Goal: Task Accomplishment & Management: Use online tool/utility

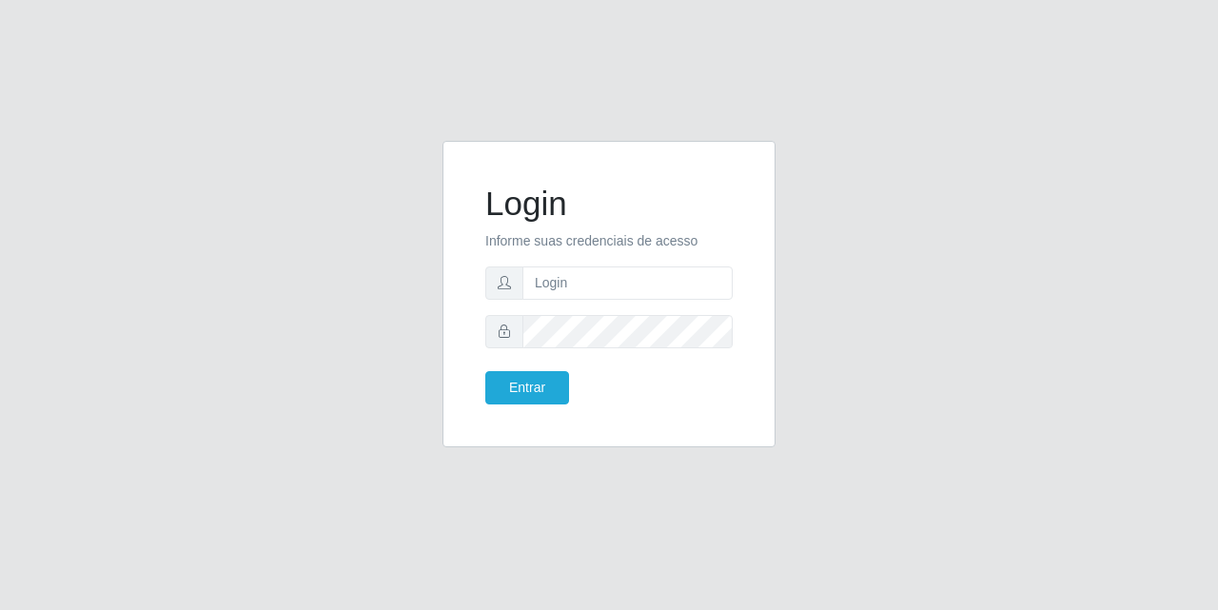
click at [633, 304] on form "Login Informe suas credenciais de acesso Entrar" at bounding box center [608, 294] width 247 height 221
click at [613, 289] on input "text" at bounding box center [627, 282] width 210 height 33
type input "[EMAIL_ADDRESS][DOMAIN_NAME]"
click at [541, 390] on button "Entrar" at bounding box center [527, 387] width 84 height 33
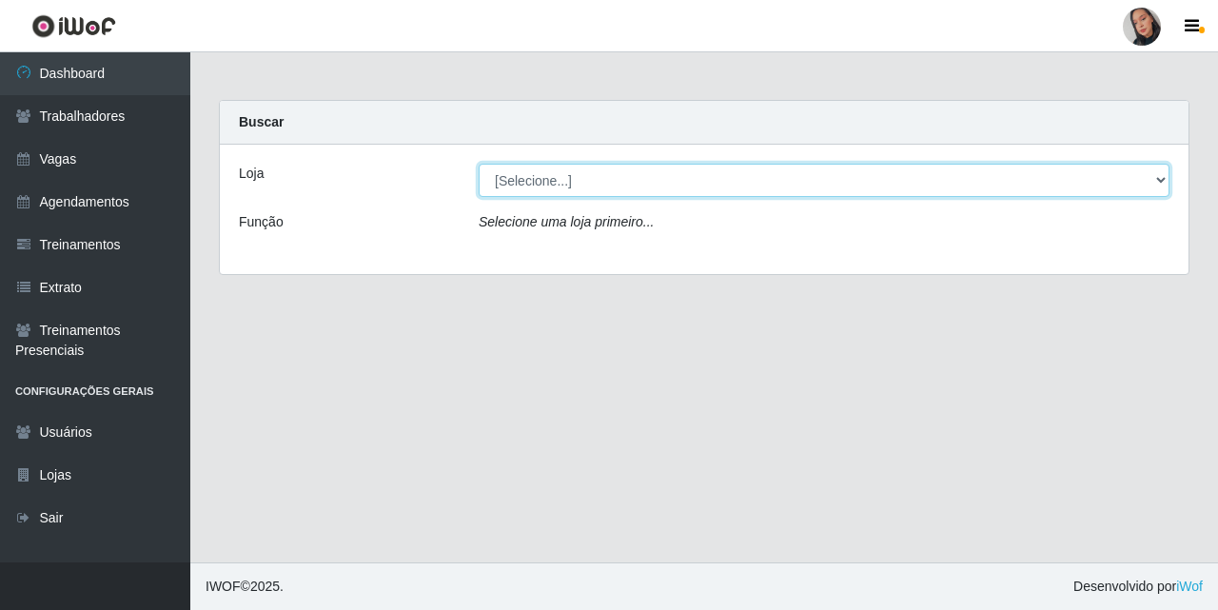
click at [705, 174] on select "[Selecione...] Supermercado [GEOGRAPHIC_DATA]" at bounding box center [824, 180] width 691 height 33
select select "165"
click at [479, 164] on select "[Selecione...] Supermercado [GEOGRAPHIC_DATA]" at bounding box center [824, 180] width 691 height 33
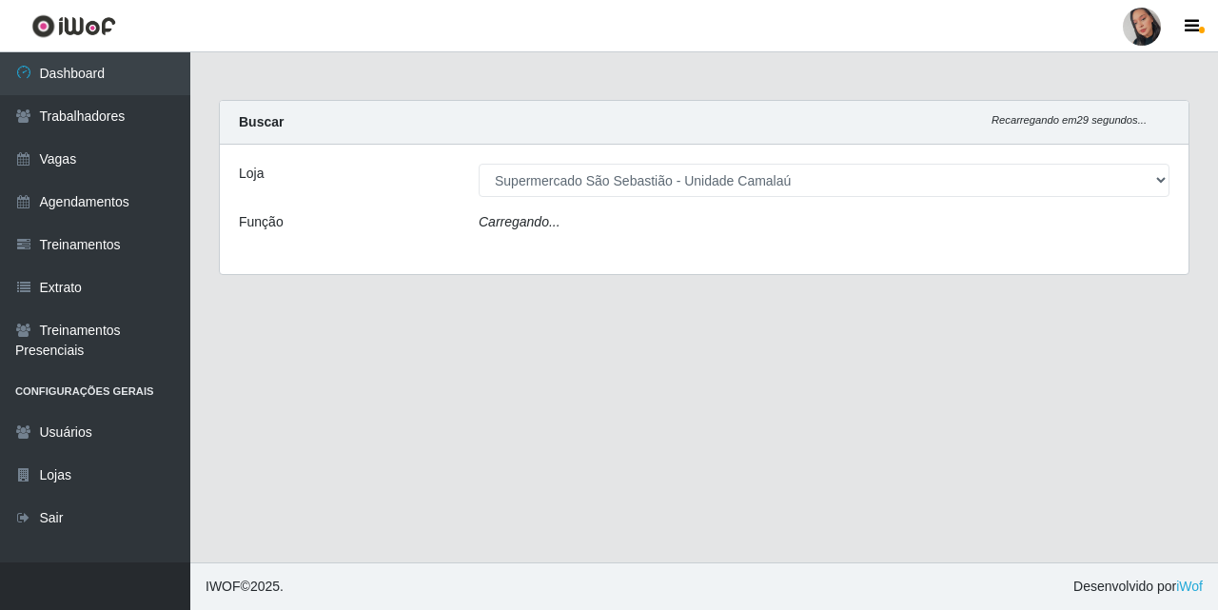
click at [718, 229] on div "Carregando..." at bounding box center [823, 226] width 719 height 28
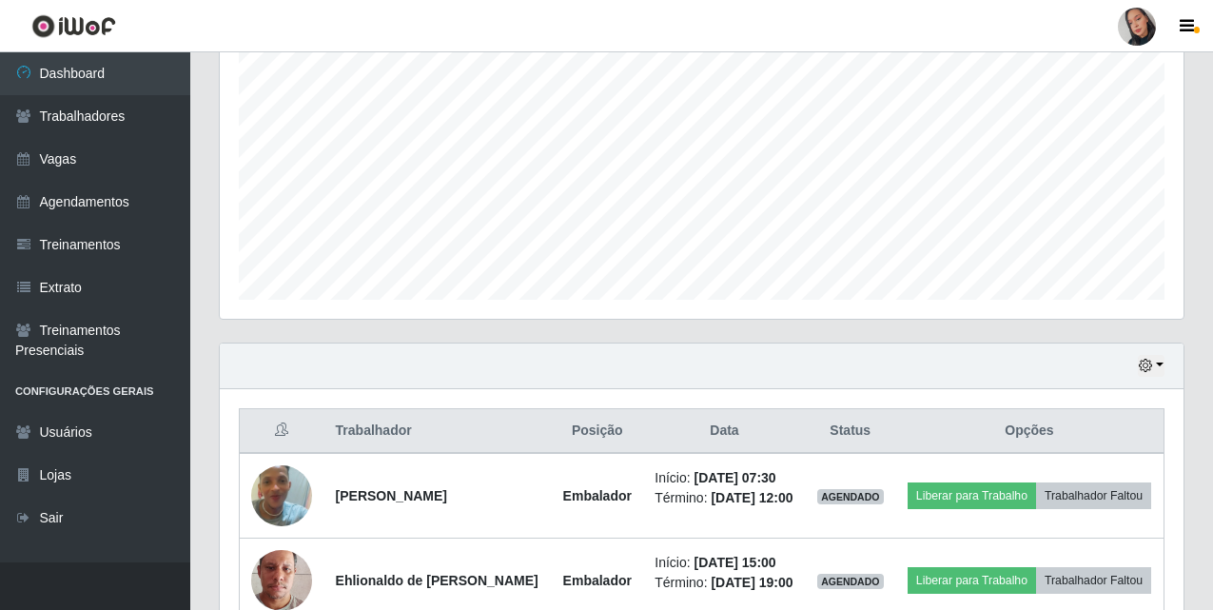
scroll to position [484, 0]
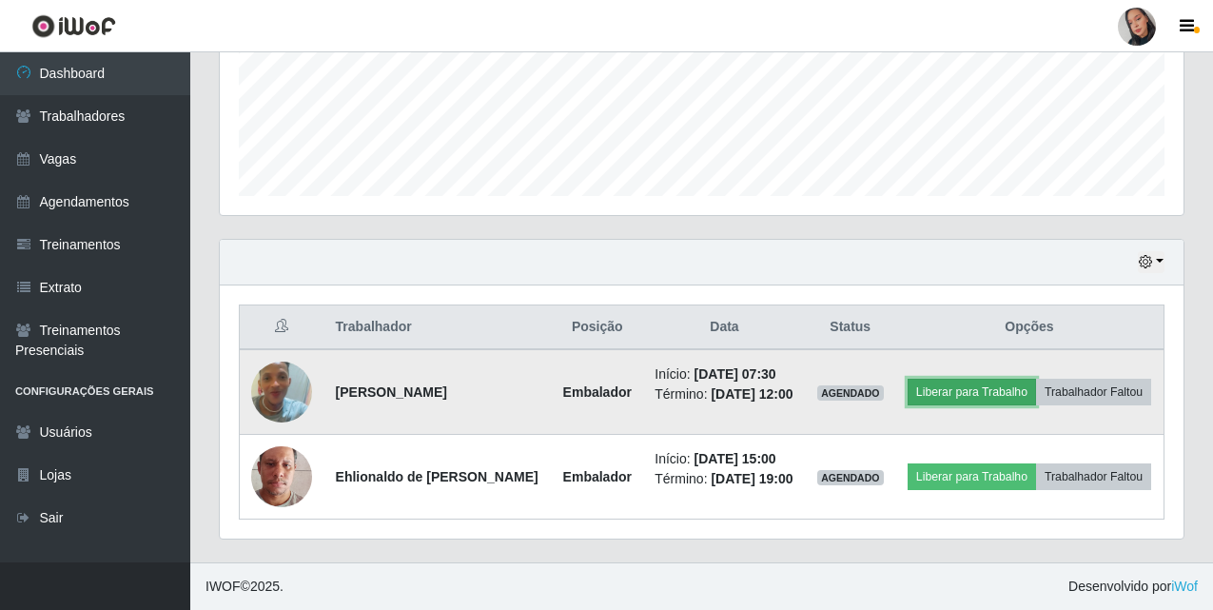
click at [996, 391] on button "Liberar para Trabalho" at bounding box center [972, 392] width 128 height 27
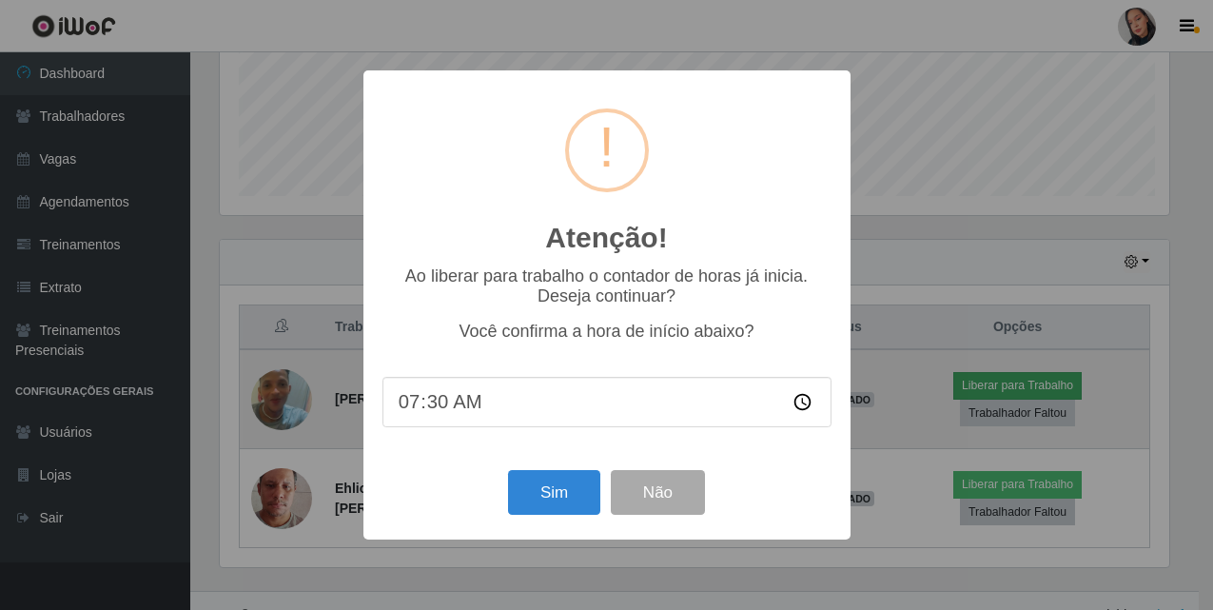
scroll to position [395, 954]
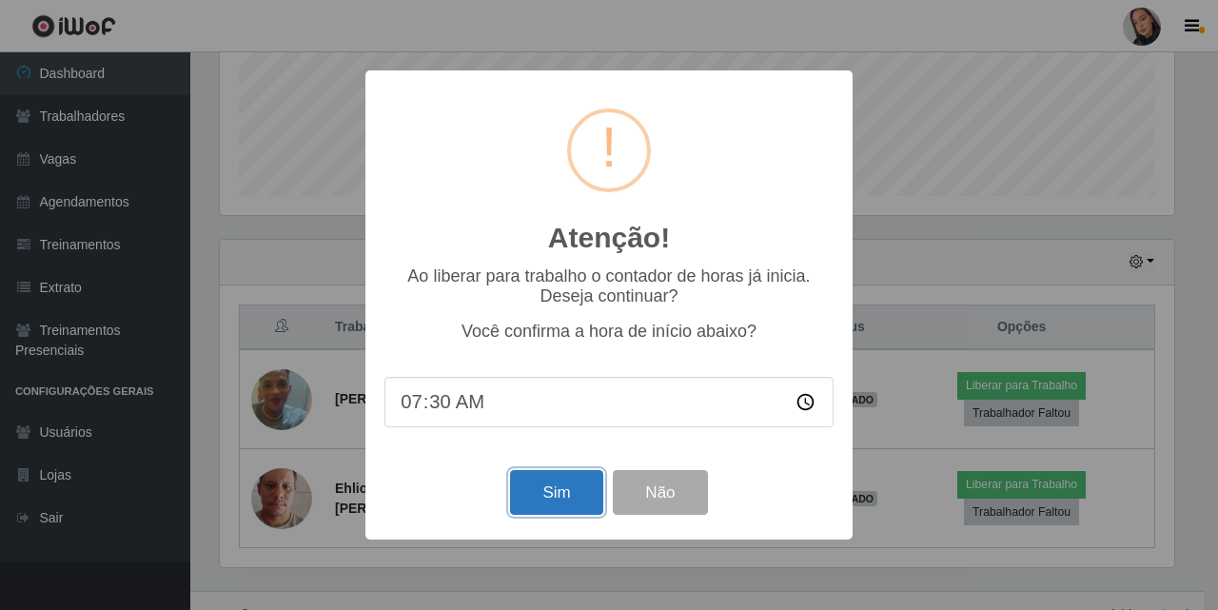
click at [539, 493] on button "Sim" at bounding box center [556, 492] width 92 height 45
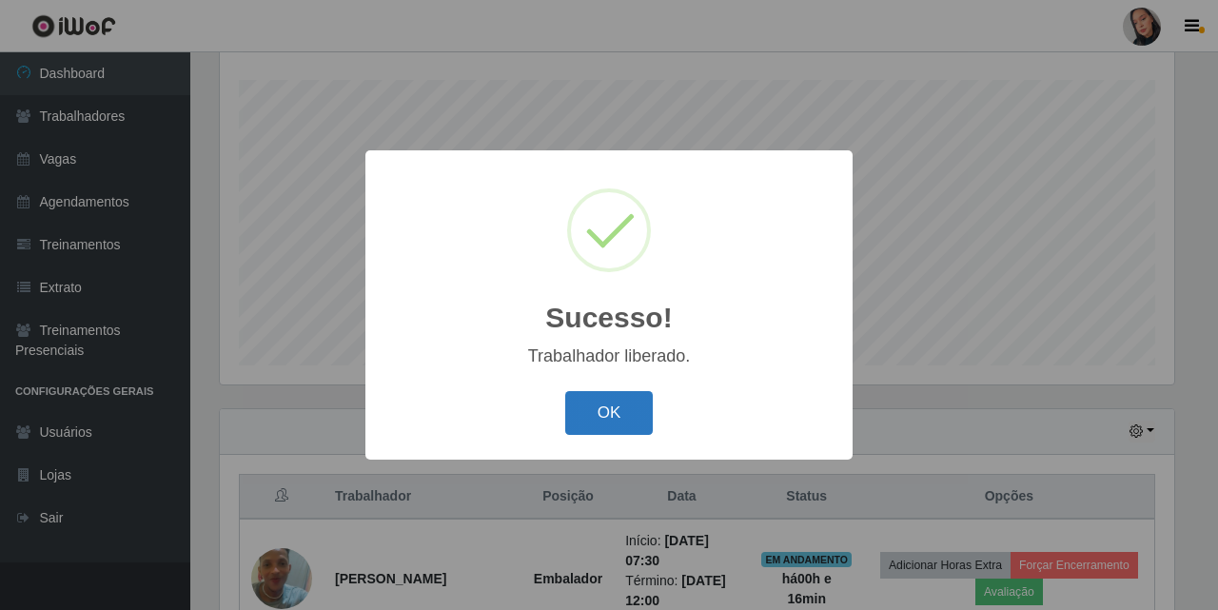
click at [569, 422] on button "OK" at bounding box center [609, 413] width 88 height 45
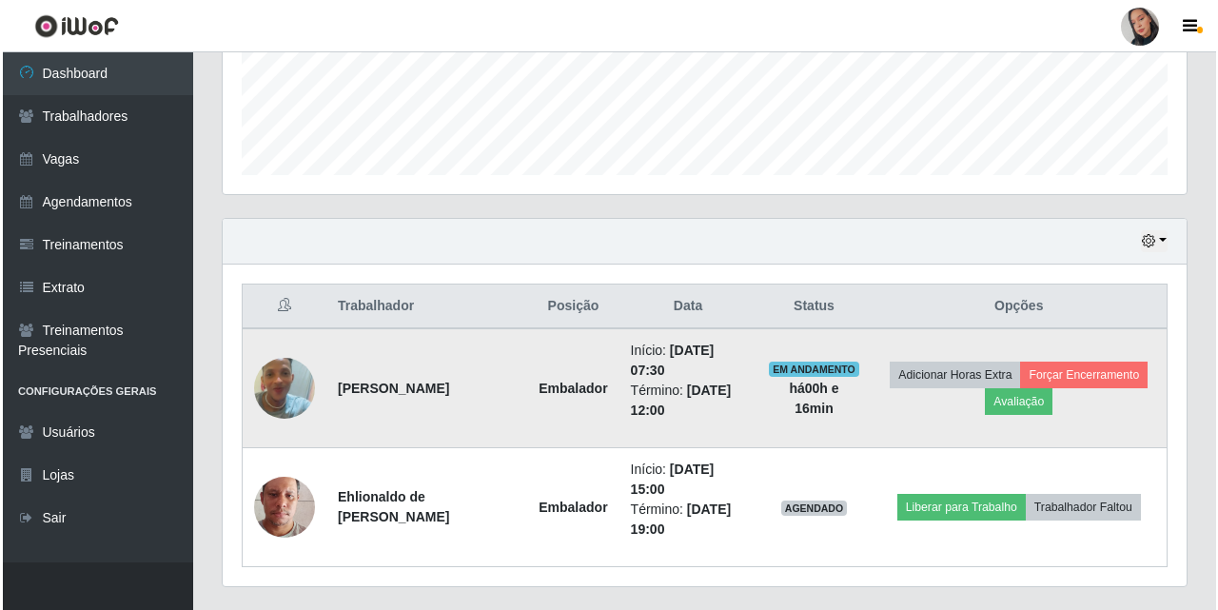
scroll to position [553, 0]
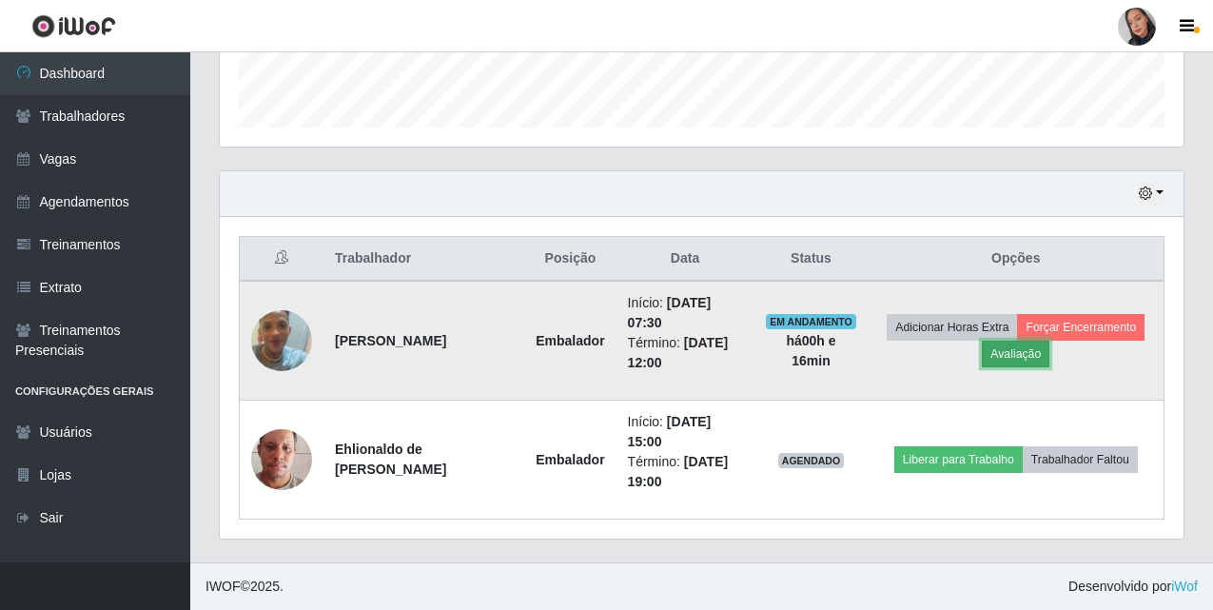
click at [1021, 366] on button "Avaliação" at bounding box center [1016, 354] width 68 height 27
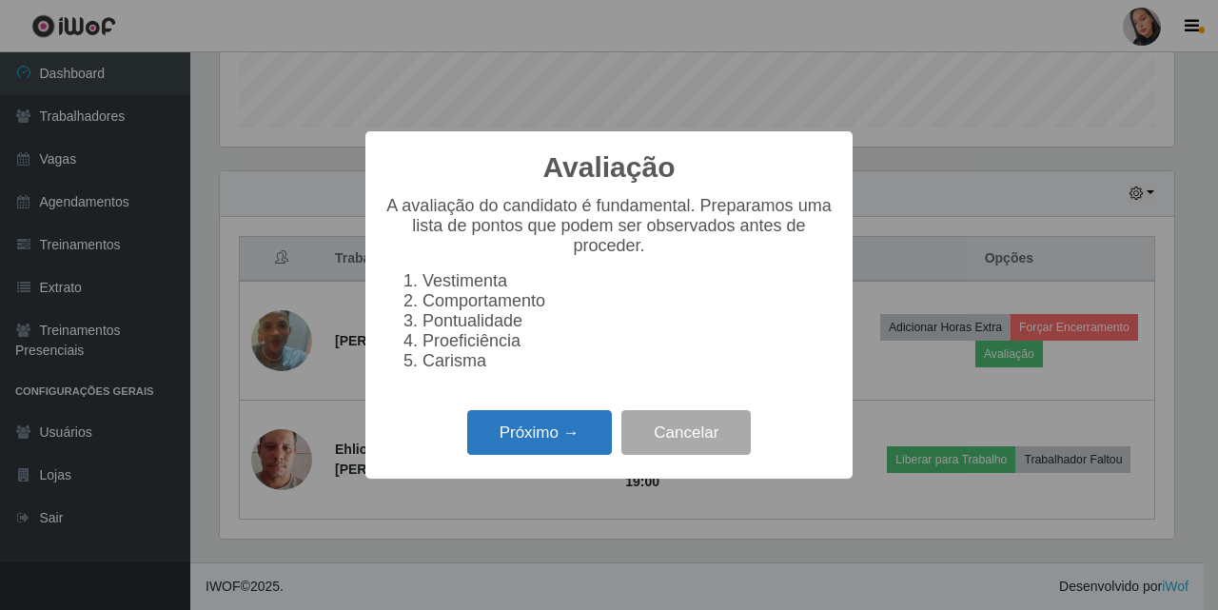
click at [540, 441] on button "Próximo →" at bounding box center [539, 432] width 145 height 45
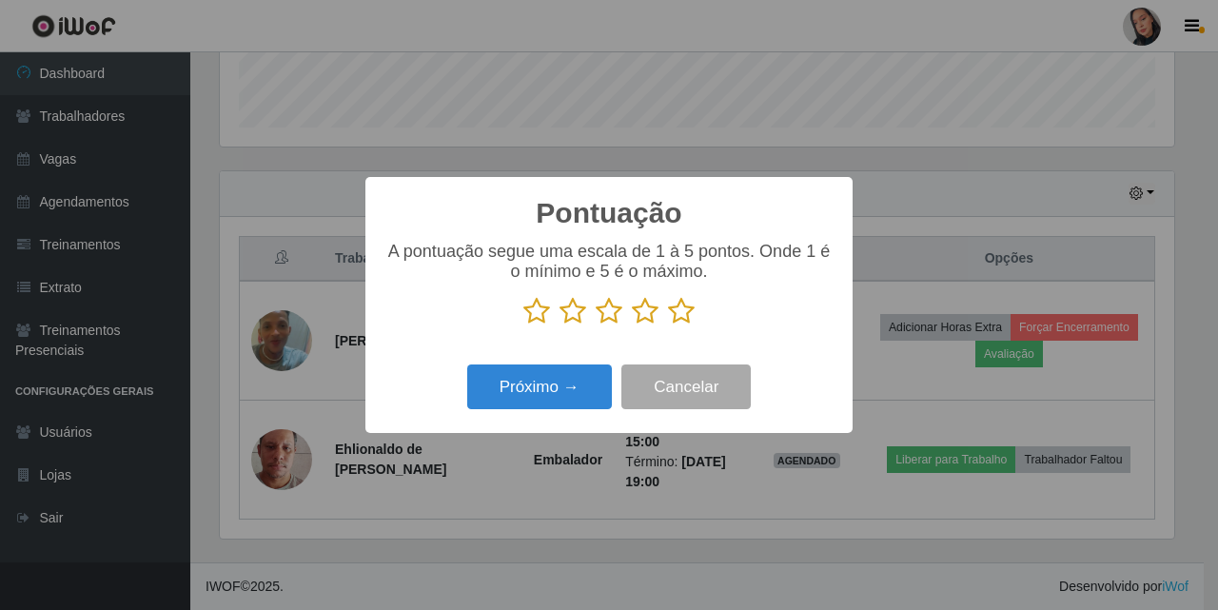
click at [692, 312] on icon at bounding box center [681, 311] width 27 height 29
click at [668, 325] on input "radio" at bounding box center [668, 325] width 0 height 0
click at [586, 367] on div "Próximo → Cancelar" at bounding box center [608, 387] width 449 height 54
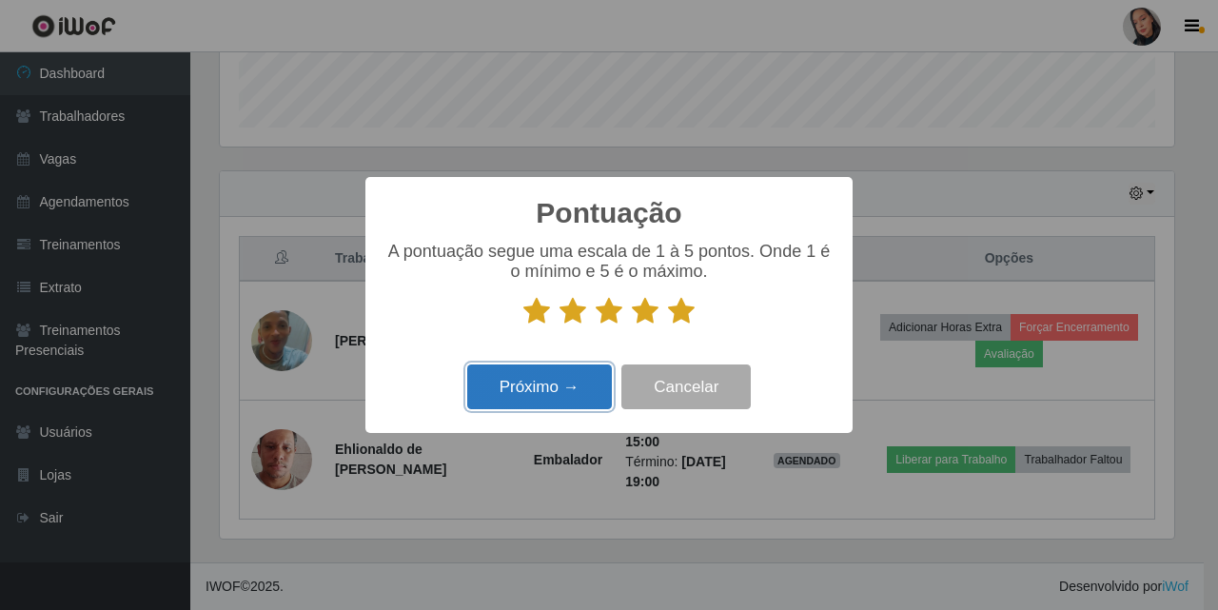
click at [574, 381] on button "Próximo →" at bounding box center [539, 386] width 145 height 45
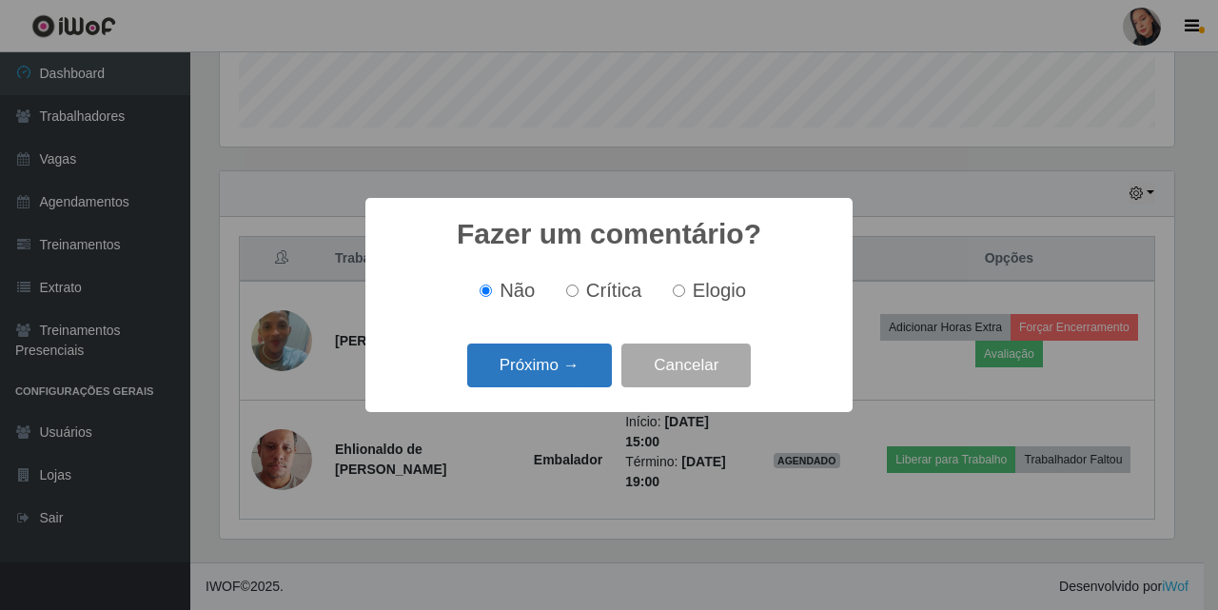
click at [567, 362] on button "Próximo →" at bounding box center [539, 365] width 145 height 45
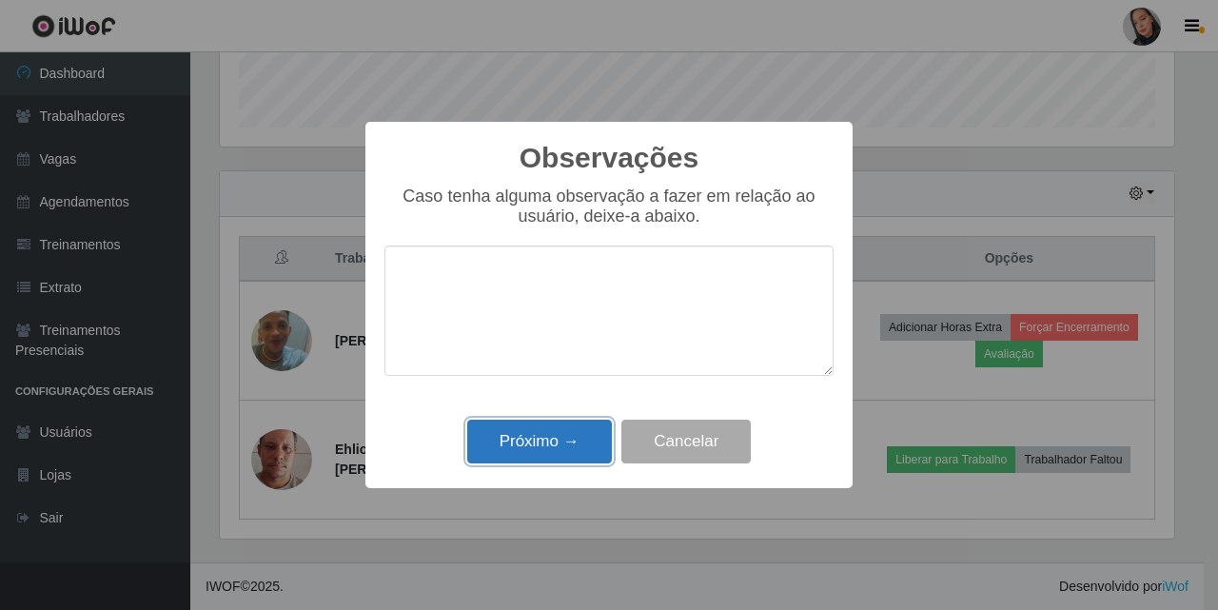
click at [563, 441] on button "Próximo →" at bounding box center [539, 442] width 145 height 45
click at [563, 441] on div "Observações × Caso tenha alguma observação a fazer em relação ao usuário, deixe…" at bounding box center [609, 305] width 1218 height 610
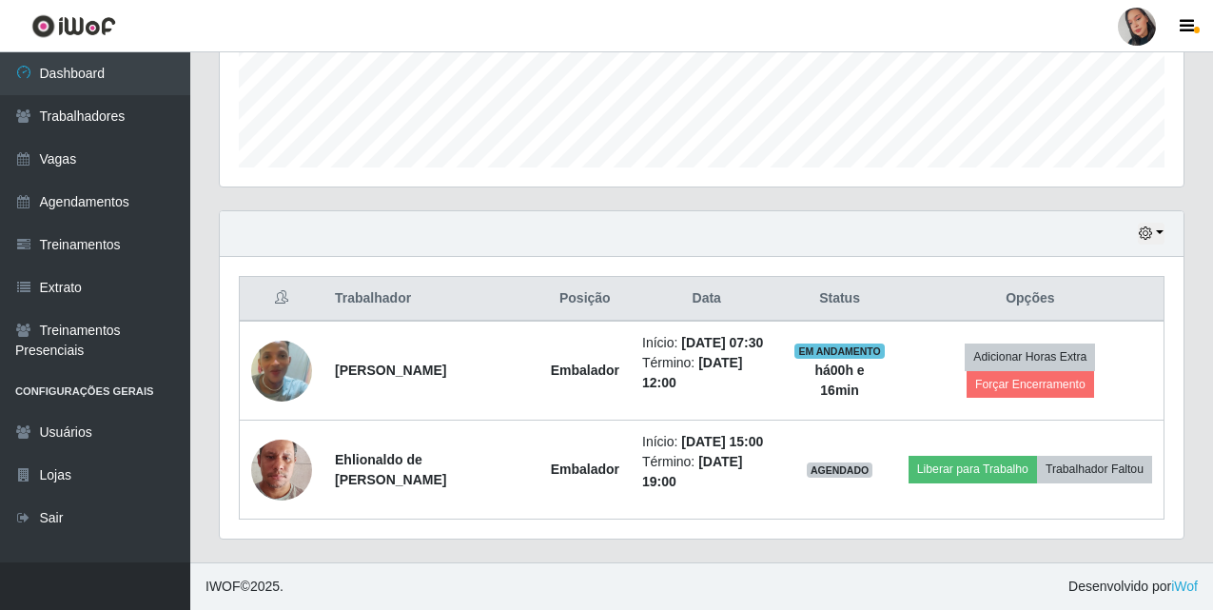
scroll to position [513, 0]
click at [1140, 225] on button "button" at bounding box center [1151, 234] width 27 height 22
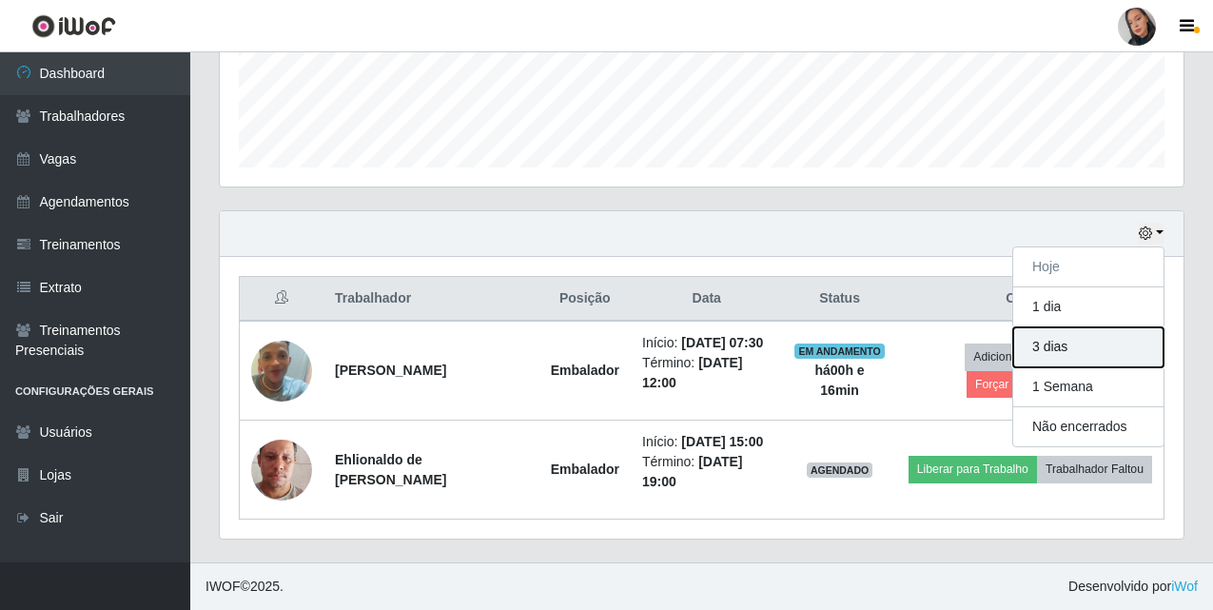
click at [1081, 351] on button "3 dias" at bounding box center [1088, 347] width 150 height 40
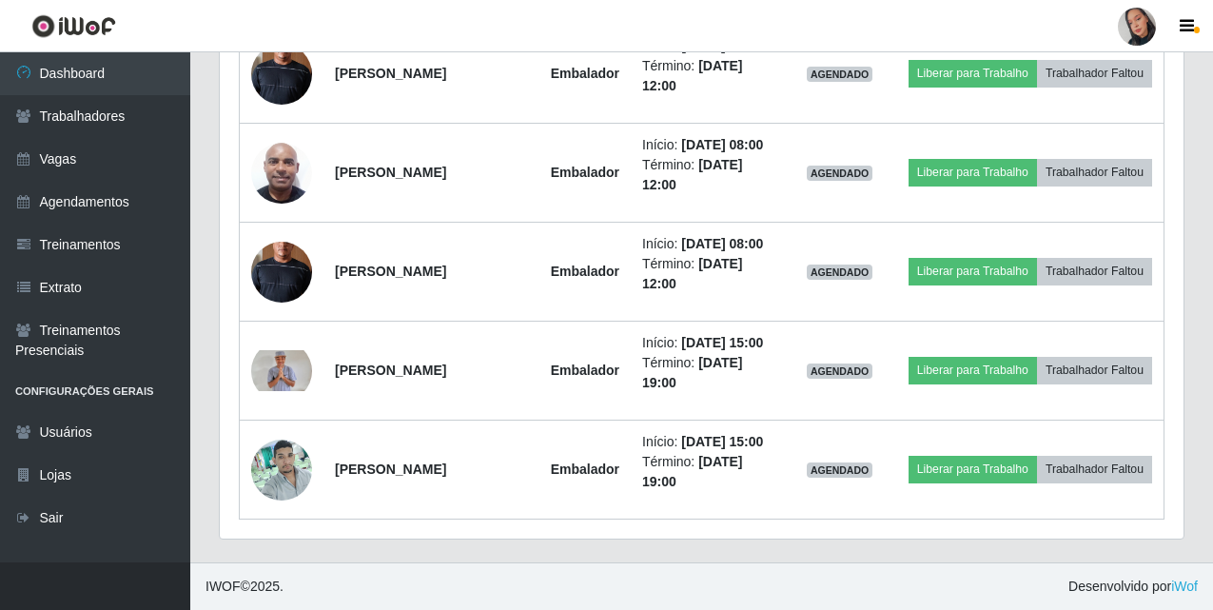
scroll to position [1147, 0]
click at [1133, 31] on div at bounding box center [1137, 27] width 38 height 38
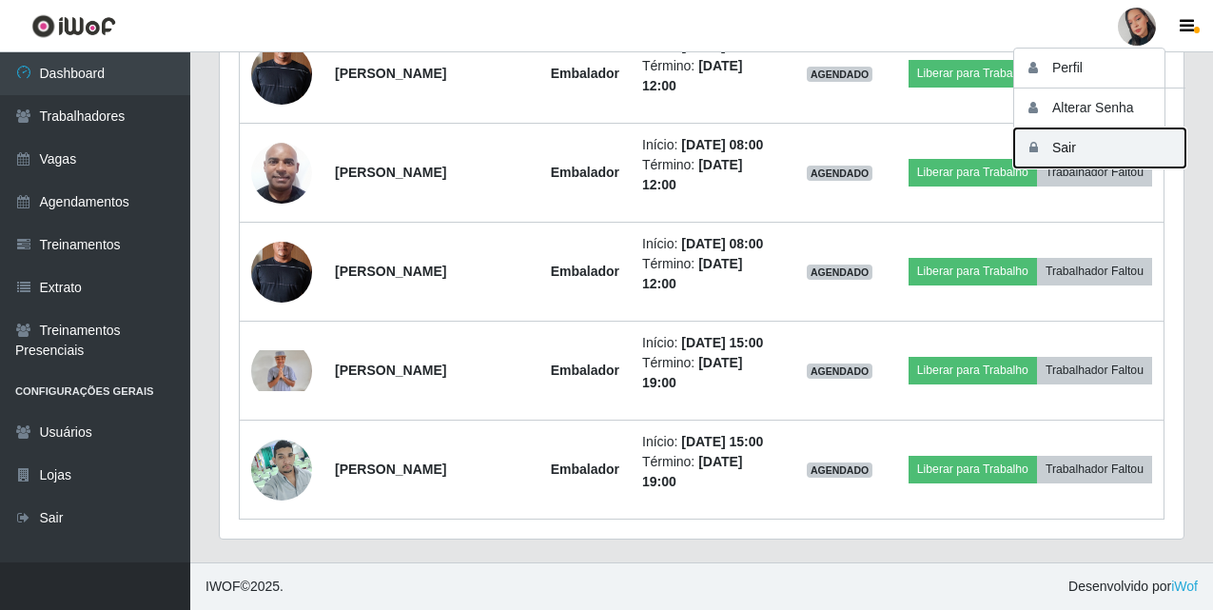
click at [1122, 151] on button "Sair" at bounding box center [1099, 147] width 171 height 39
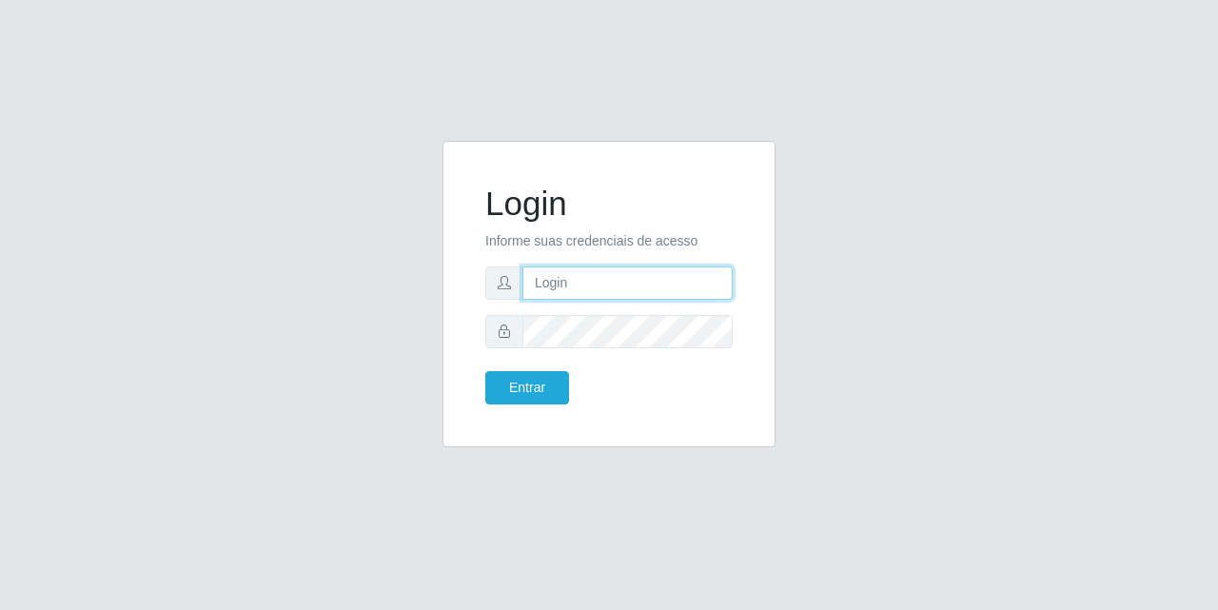
click at [575, 285] on input "text" at bounding box center [627, 282] width 210 height 33
type input "[EMAIL_ADDRESS][DOMAIN_NAME]"
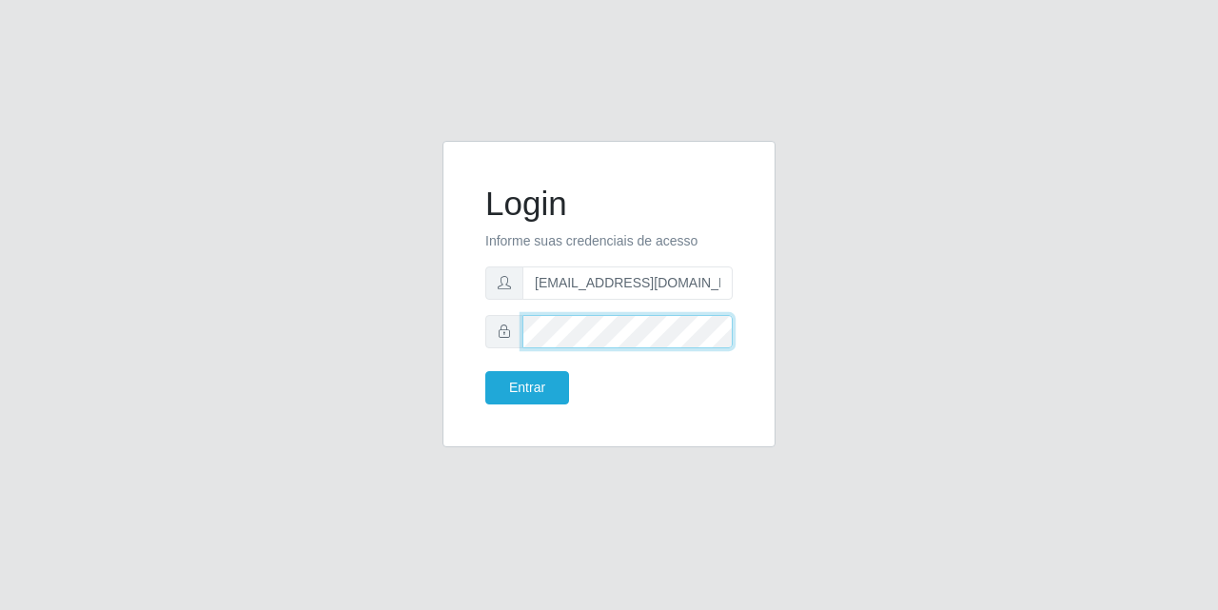
click at [485, 371] on button "Entrar" at bounding box center [527, 387] width 84 height 33
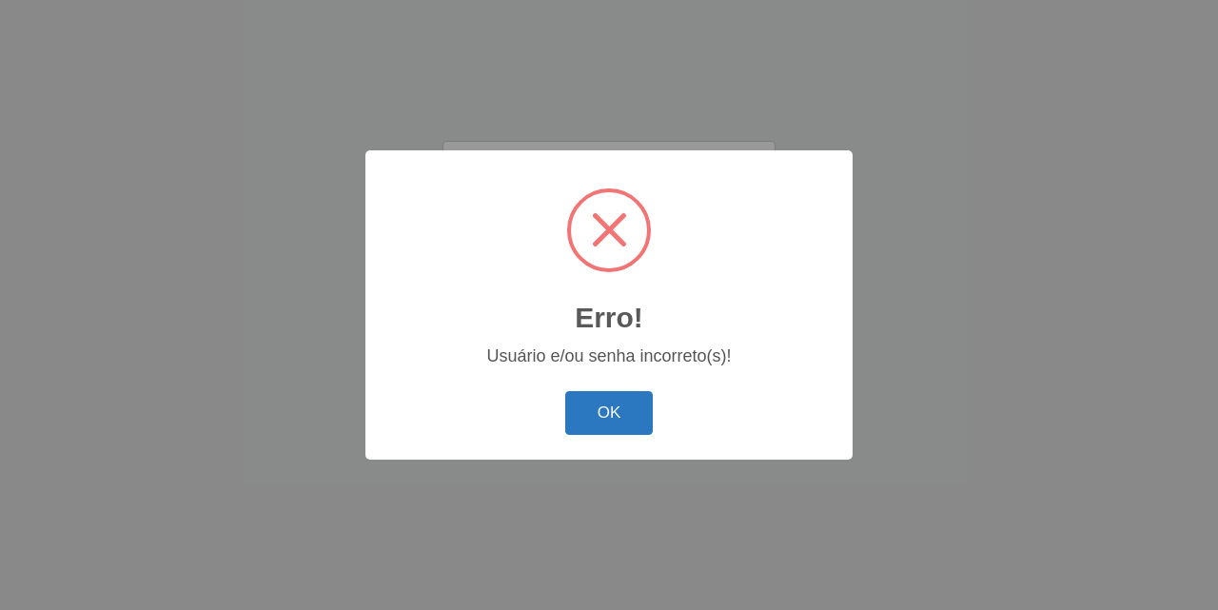
click at [642, 402] on button "OK" at bounding box center [609, 413] width 88 height 45
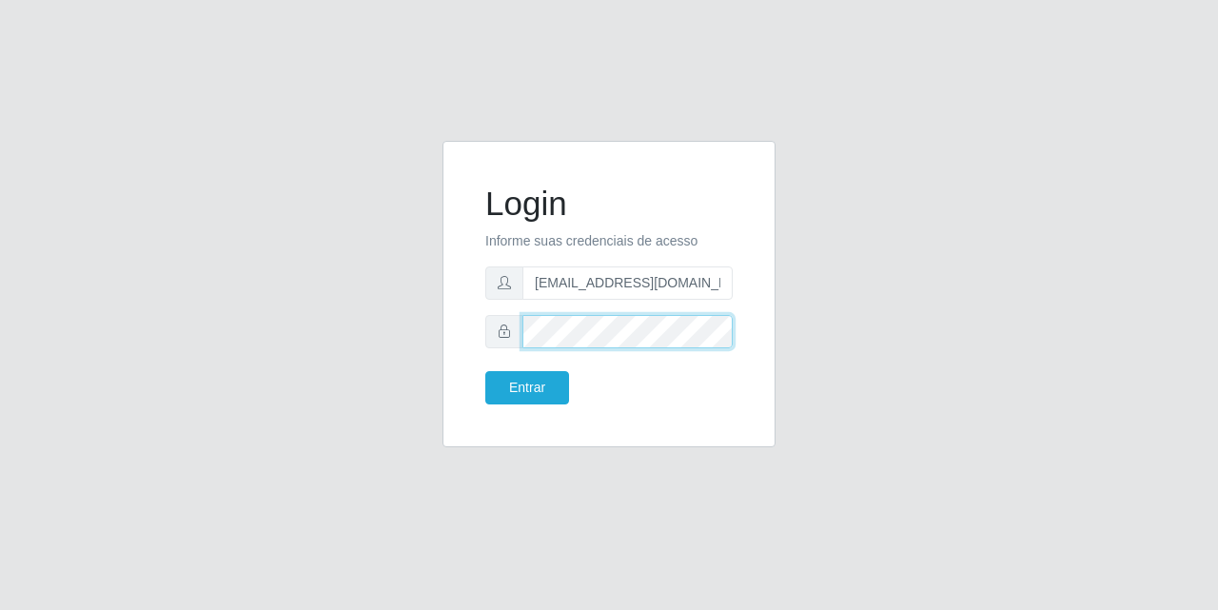
click at [485, 371] on button "Entrar" at bounding box center [527, 387] width 84 height 33
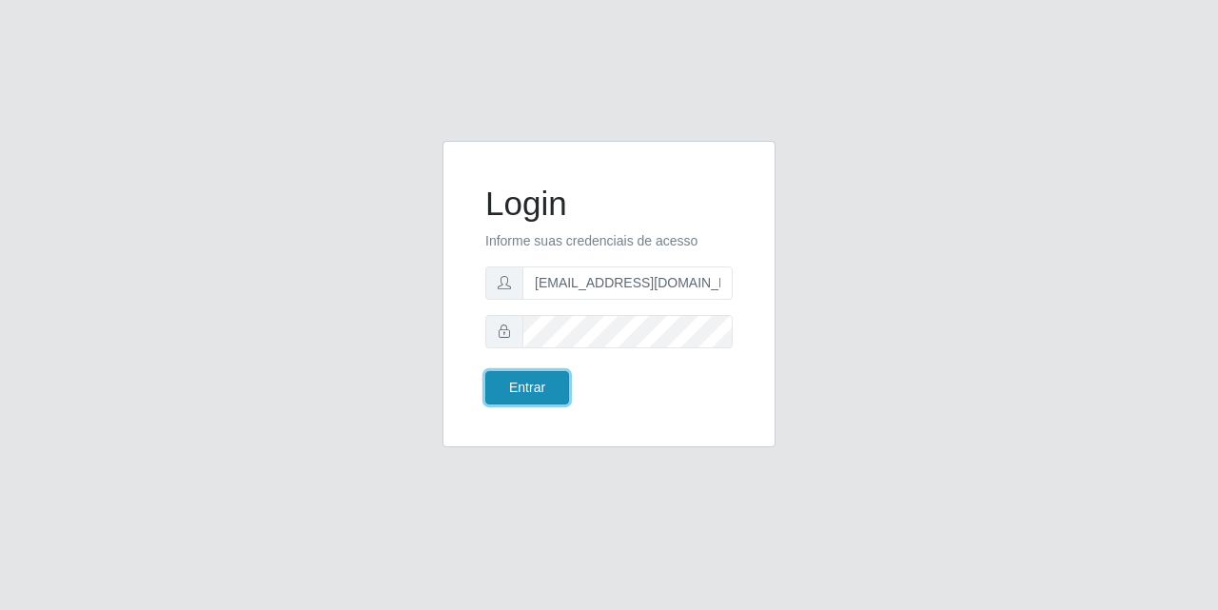
click at [523, 386] on button "Entrar" at bounding box center [527, 387] width 84 height 33
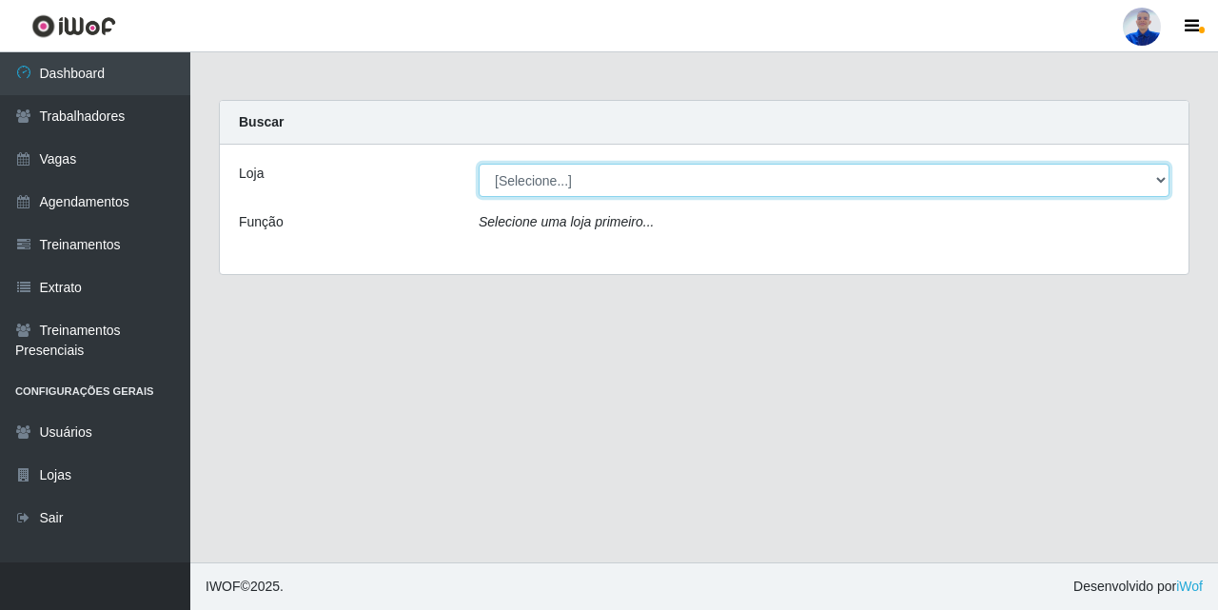
click at [567, 196] on select "[Selecione...] Supermercado [GEOGRAPHIC_DATA]" at bounding box center [824, 180] width 691 height 33
select select "165"
click at [479, 164] on select "[Selecione...] Supermercado [GEOGRAPHIC_DATA]" at bounding box center [824, 180] width 691 height 33
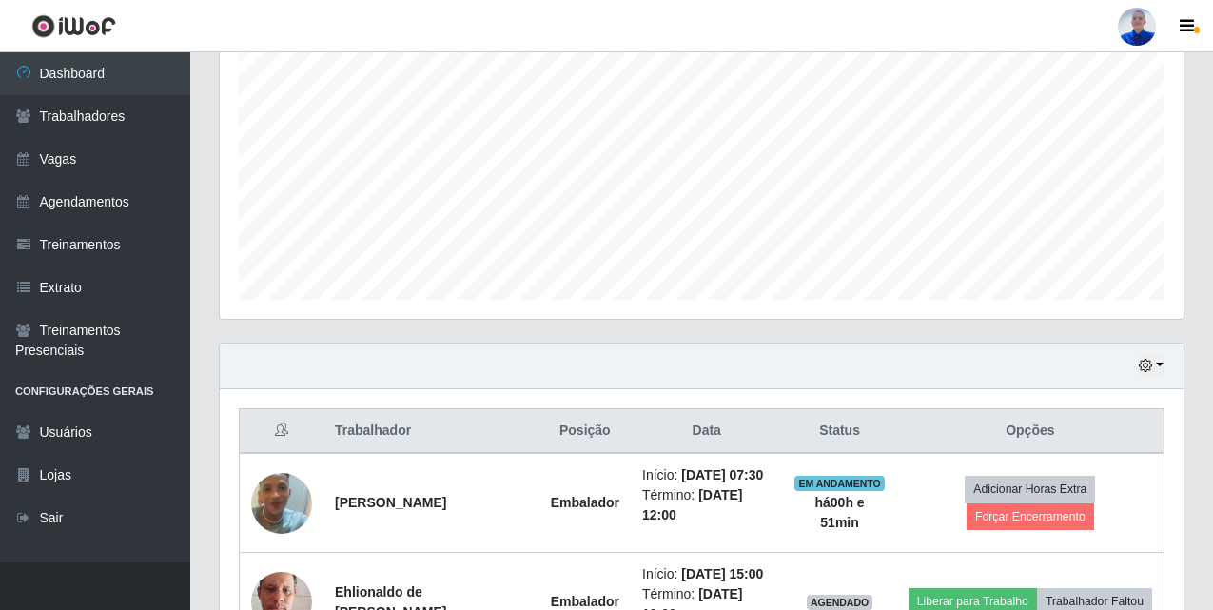
scroll to position [513, 0]
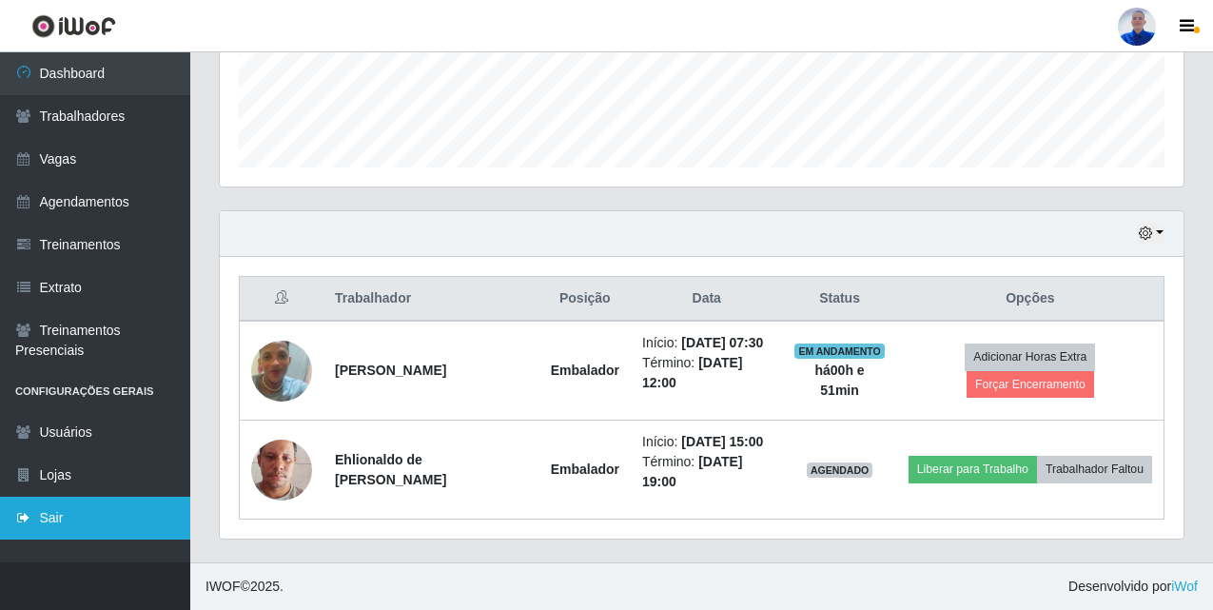
click at [81, 522] on link "Sair" at bounding box center [95, 518] width 190 height 43
